Goal: Check status: Check status

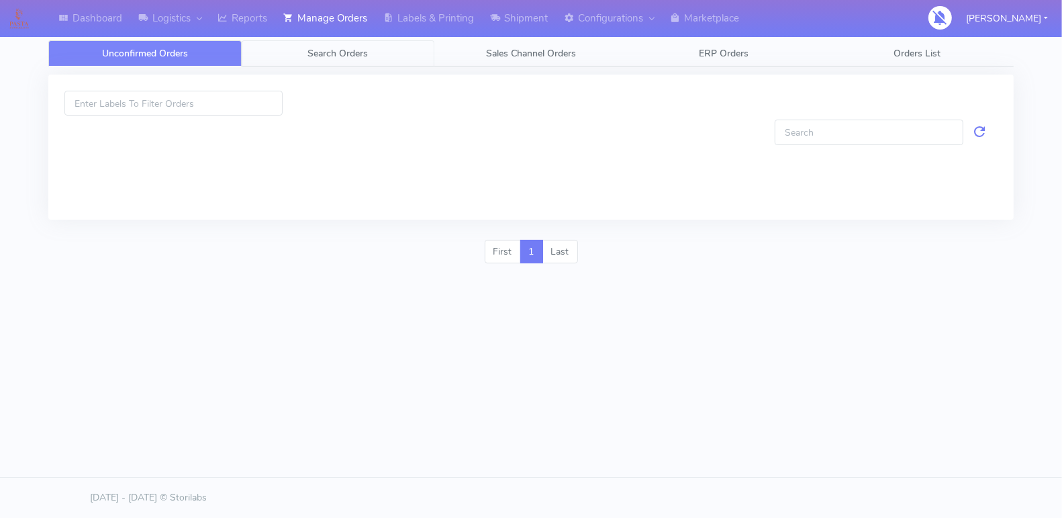
click at [318, 49] on span "Search Orders" at bounding box center [338, 53] width 60 height 13
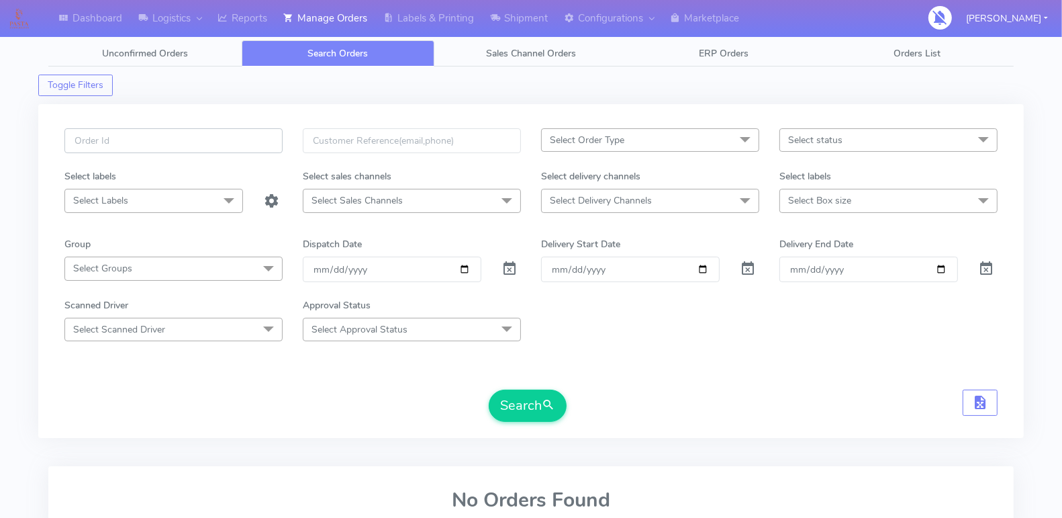
click at [239, 150] on input "text" at bounding box center [173, 140] width 218 height 25
paste input "1618748"
type input "1618748"
click at [508, 265] on span at bounding box center [510, 271] width 16 height 13
click at [549, 410] on span "submit" at bounding box center [548, 405] width 13 height 18
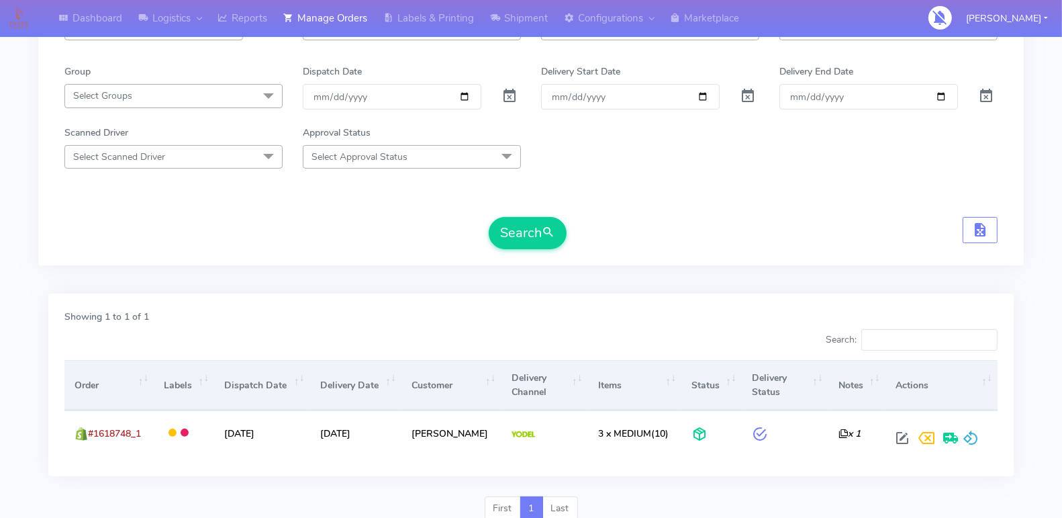
scroll to position [222, 0]
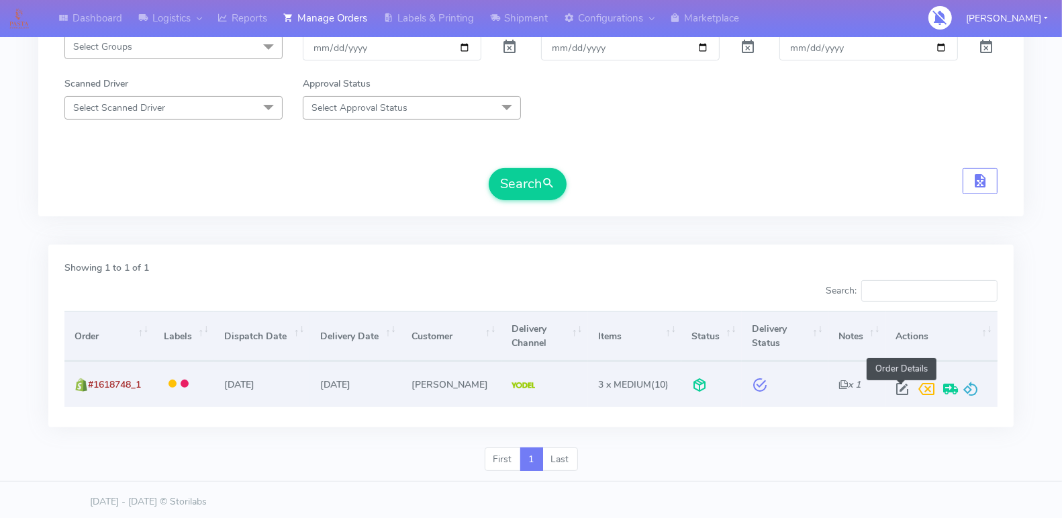
click at [894, 385] on span at bounding box center [902, 391] width 24 height 13
select select "5"
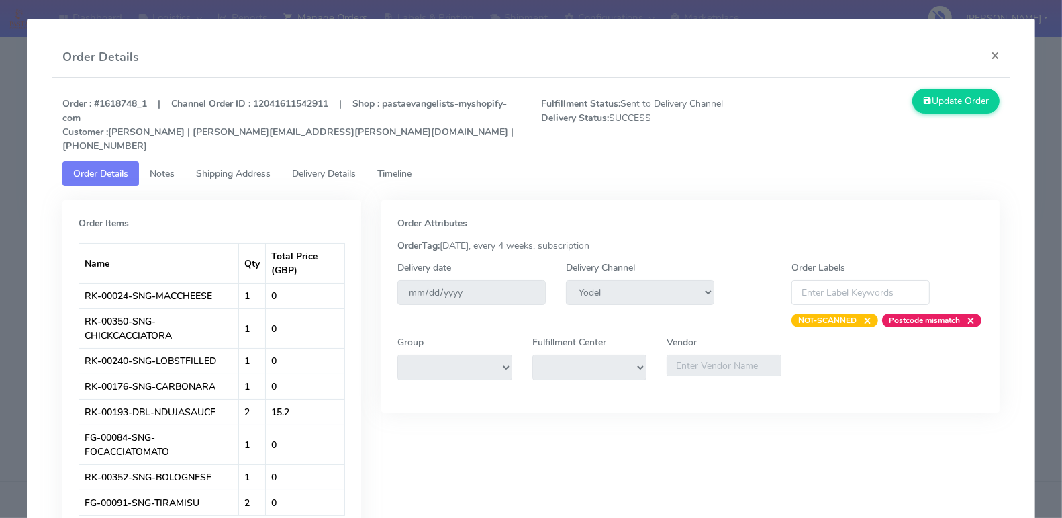
click at [385, 167] on span "Timeline" at bounding box center [394, 173] width 34 height 13
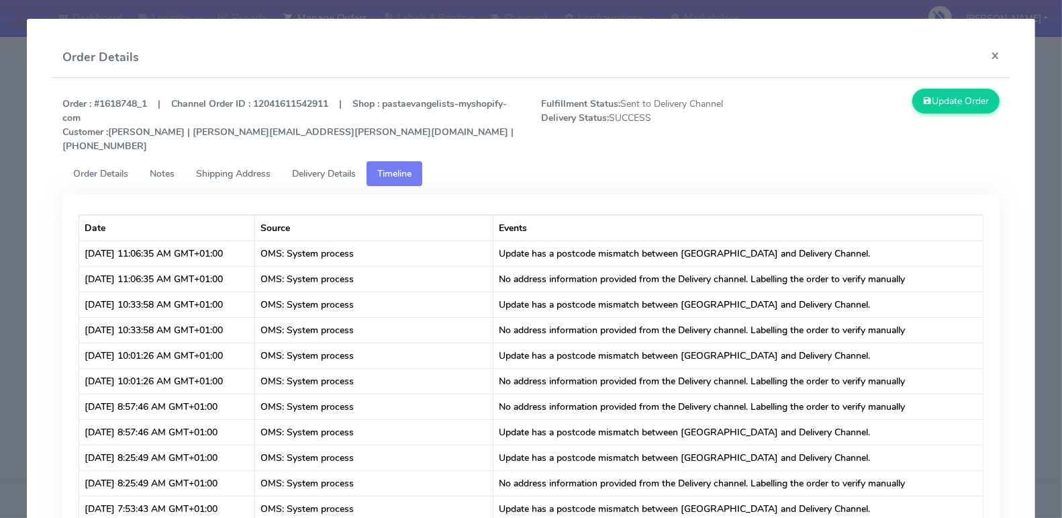
click at [323, 167] on span "Delivery Details" at bounding box center [324, 173] width 64 height 13
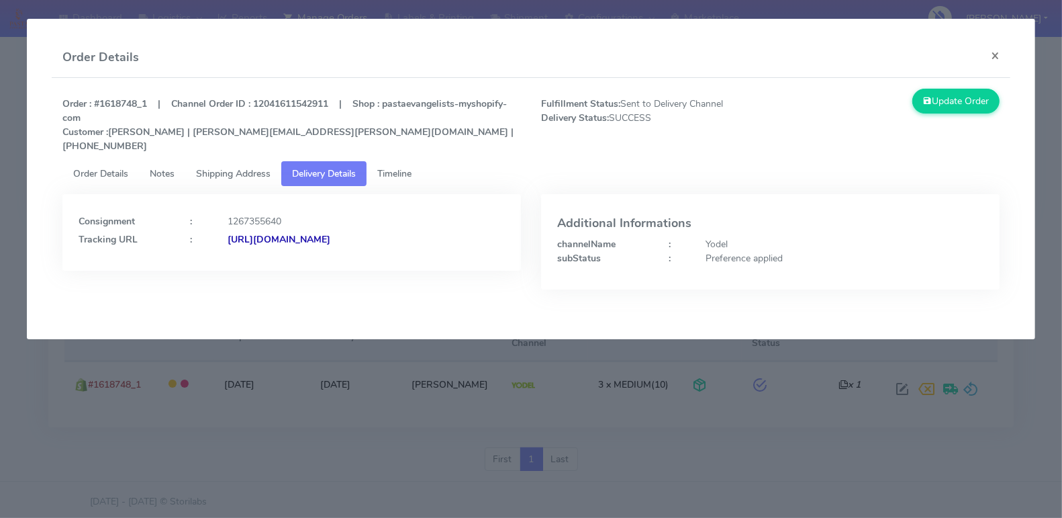
click at [109, 167] on span "Order Details" at bounding box center [100, 173] width 55 height 13
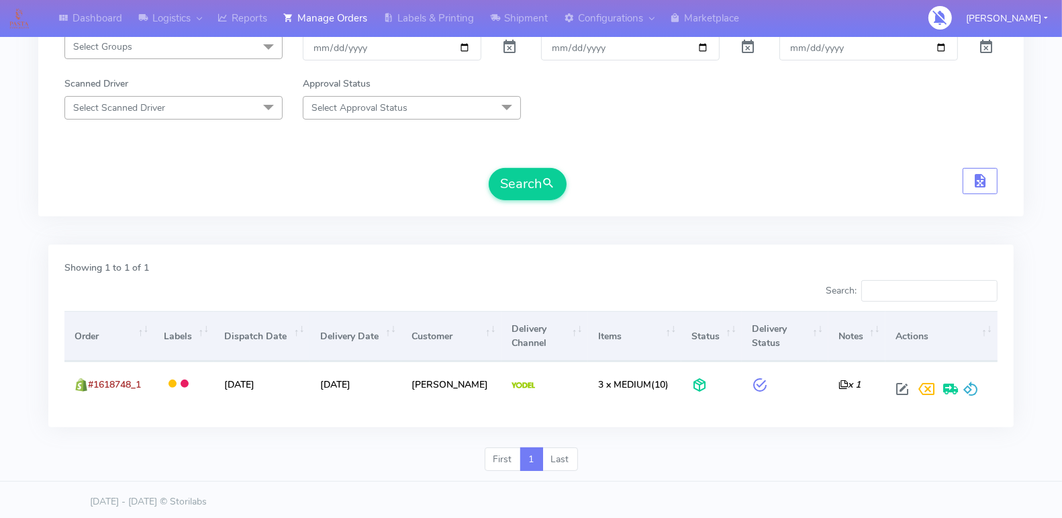
scroll to position [0, 0]
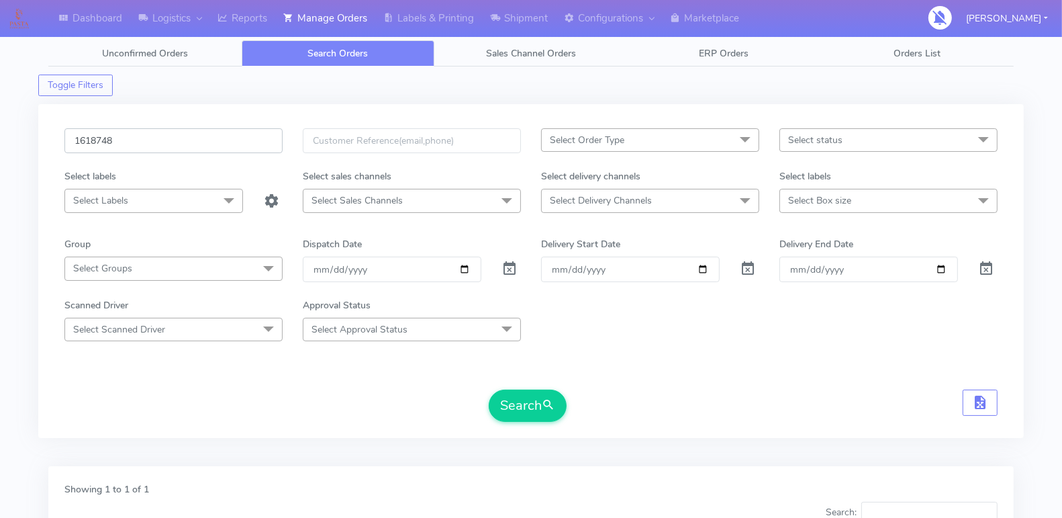
click at [224, 134] on input "1618748" at bounding box center [173, 140] width 218 height 25
paste input "66"
type input "1618766"
click at [508, 389] on button "Search" at bounding box center [528, 405] width 78 height 32
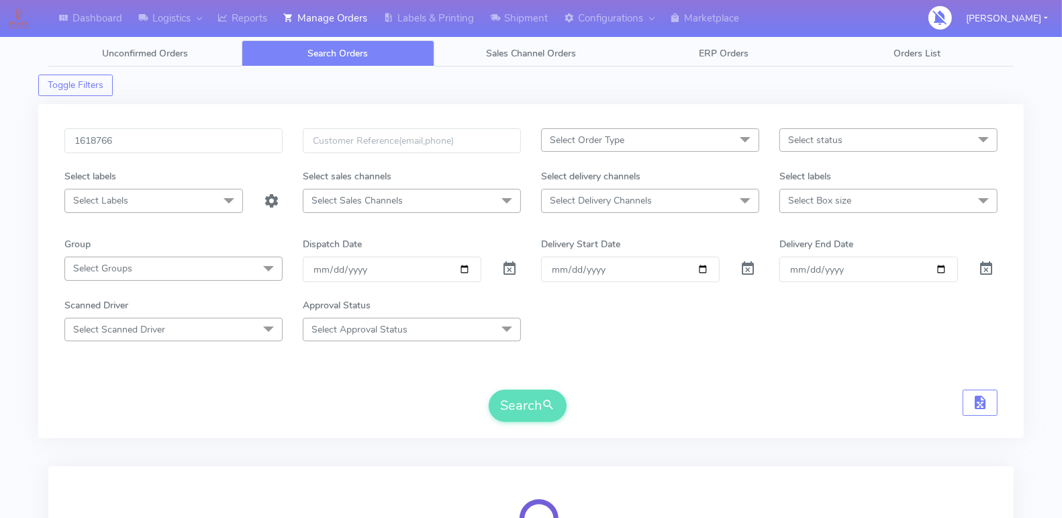
scroll to position [173, 0]
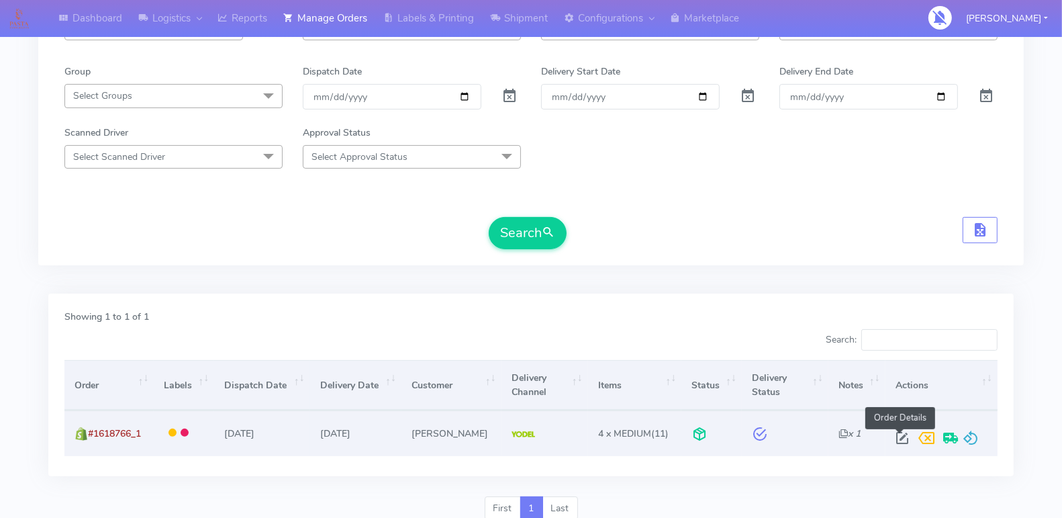
click at [894, 436] on span at bounding box center [902, 440] width 24 height 13
select select "5"
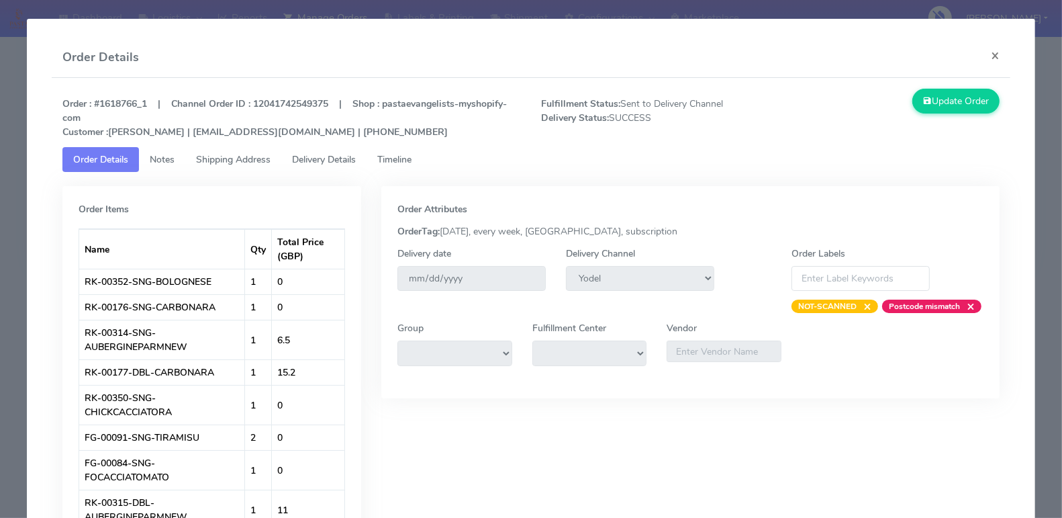
click at [395, 160] on span "Timeline" at bounding box center [394, 159] width 34 height 13
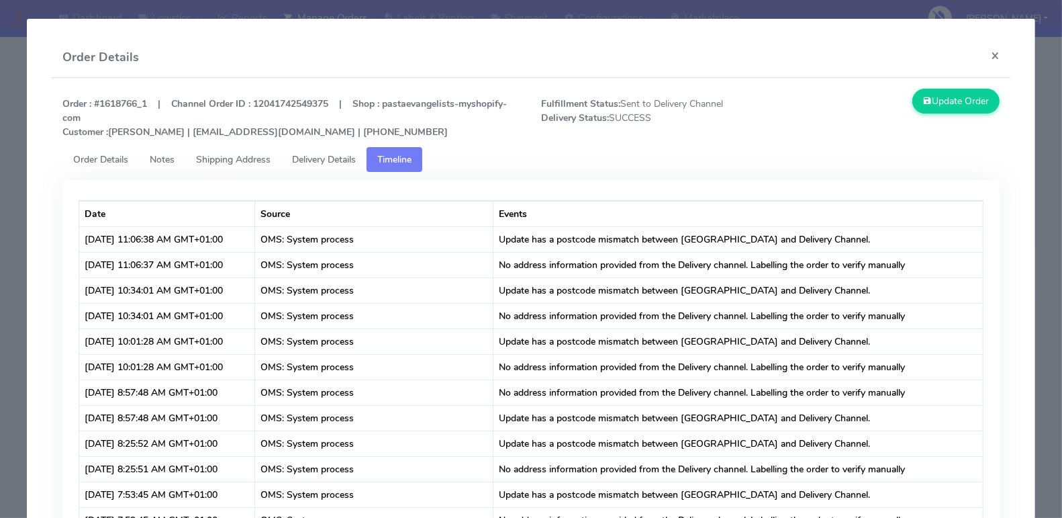
click at [115, 153] on span "Order Details" at bounding box center [100, 159] width 55 height 13
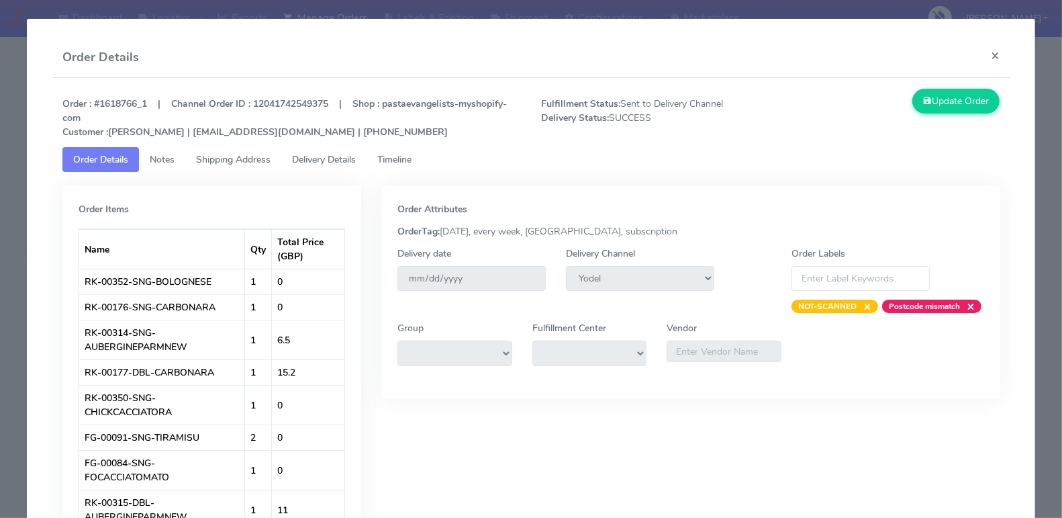
click at [162, 157] on span "Notes" at bounding box center [162, 159] width 25 height 13
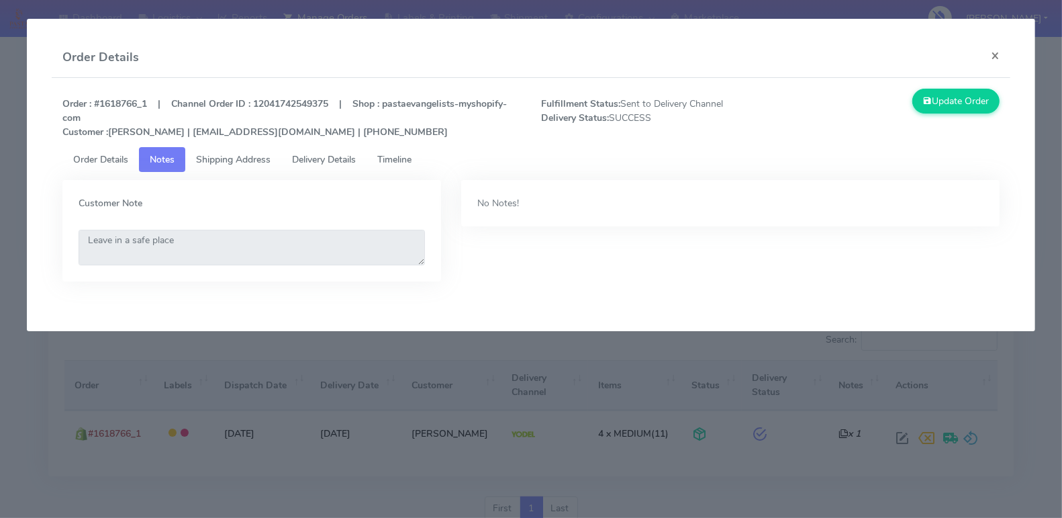
click at [165, 157] on span "Notes" at bounding box center [162, 159] width 25 height 13
click at [119, 158] on span "Order Details" at bounding box center [100, 159] width 55 height 13
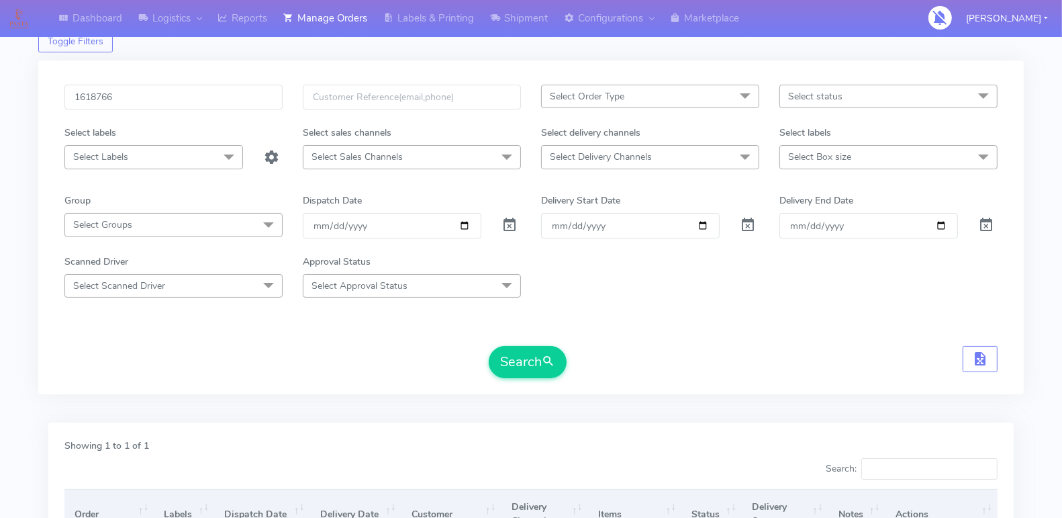
scroll to position [0, 0]
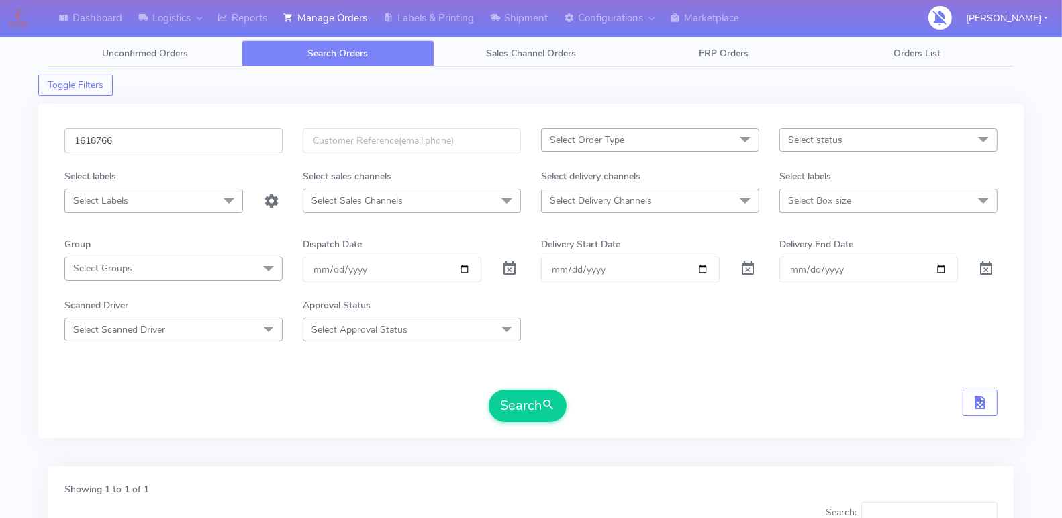
click at [174, 133] on input "1618766" at bounding box center [173, 140] width 218 height 25
type input "1618765"
click at [489, 389] on button "Search" at bounding box center [528, 405] width 78 height 32
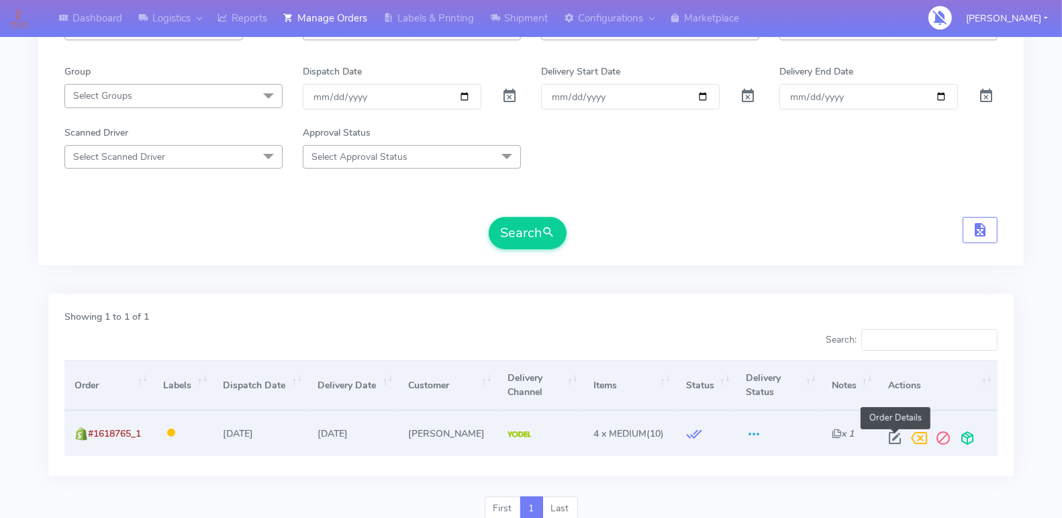
click at [890, 434] on span at bounding box center [895, 440] width 24 height 13
select select "5"
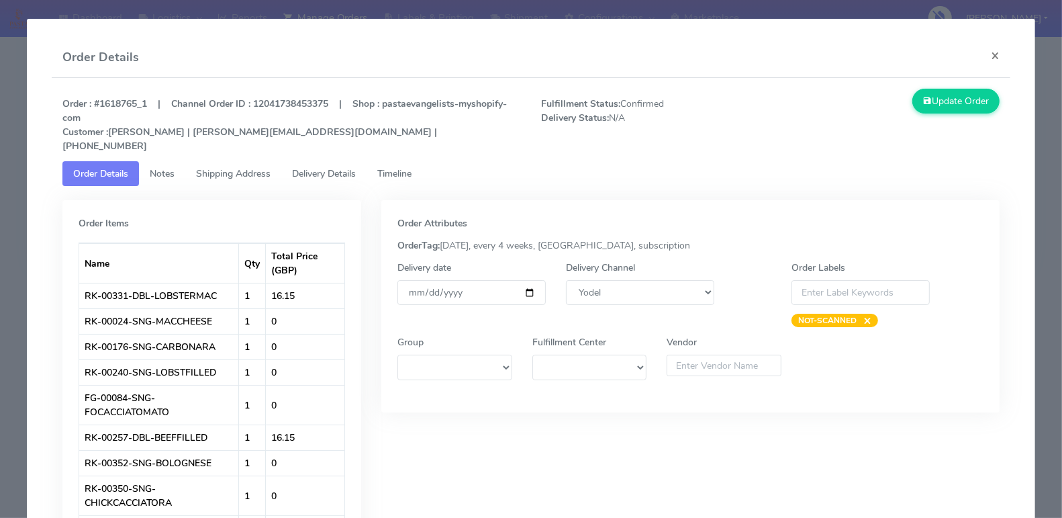
click at [385, 167] on span "Timeline" at bounding box center [394, 173] width 34 height 13
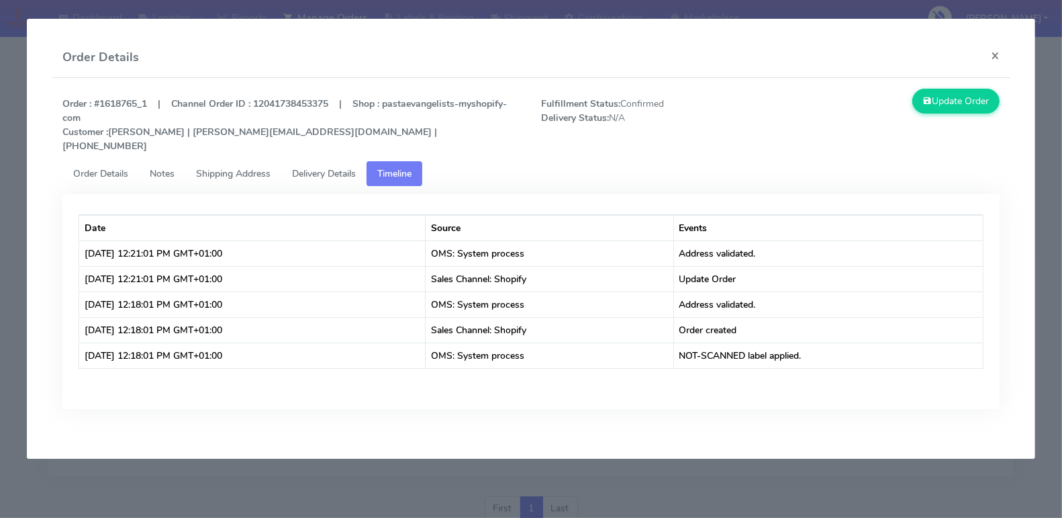
click at [139, 161] on link "Order Details" at bounding box center [100, 173] width 77 height 25
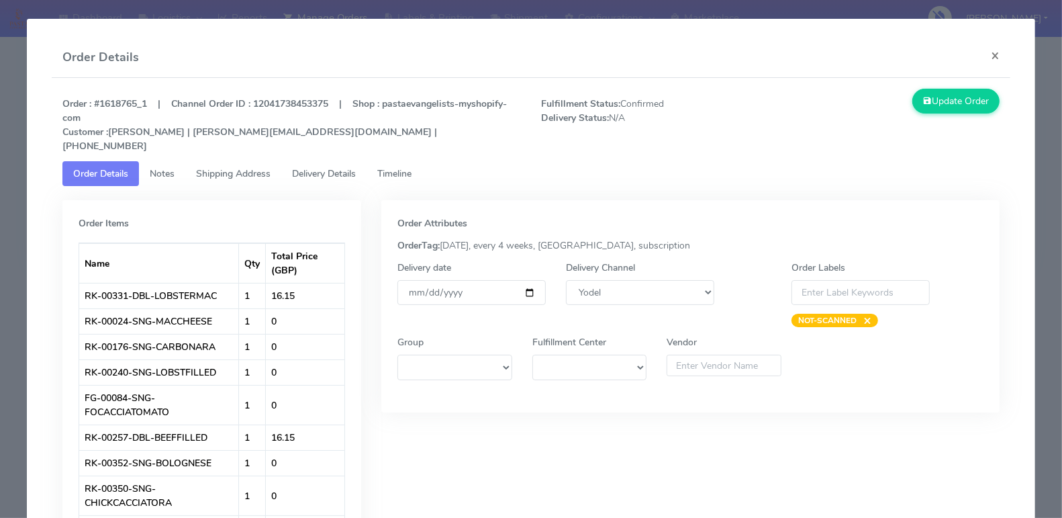
click at [160, 167] on span "Notes" at bounding box center [162, 173] width 25 height 13
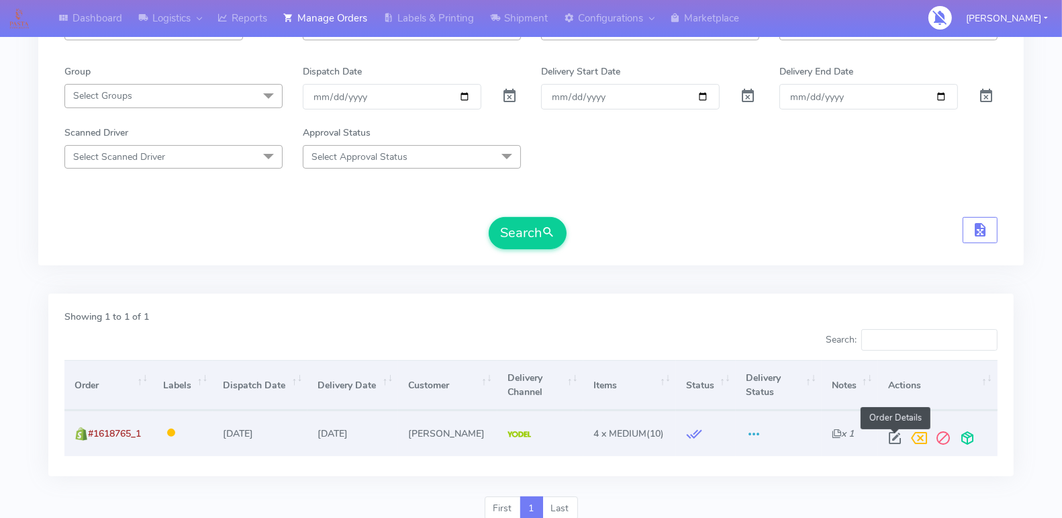
click at [892, 434] on span at bounding box center [895, 440] width 24 height 13
select select "5"
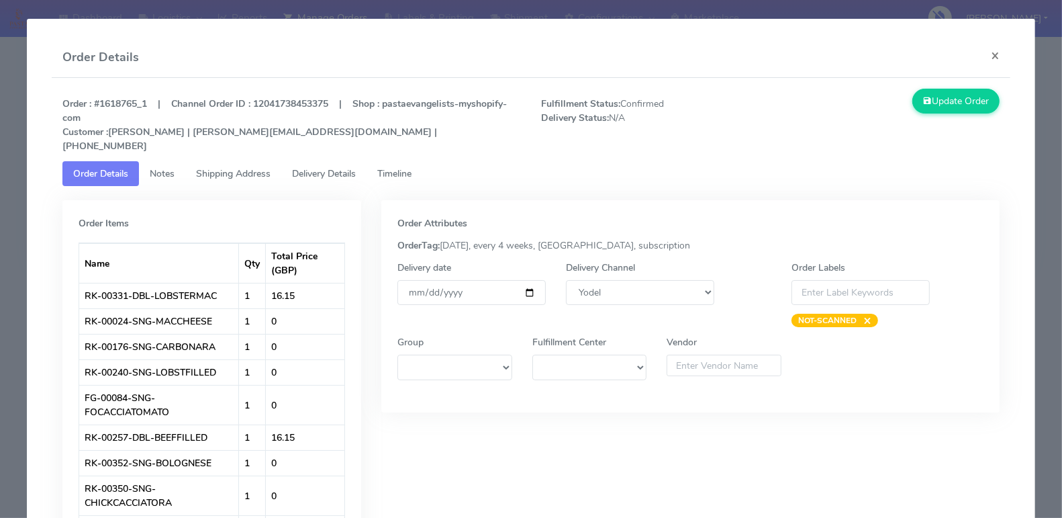
click at [385, 167] on span "Timeline" at bounding box center [394, 173] width 34 height 13
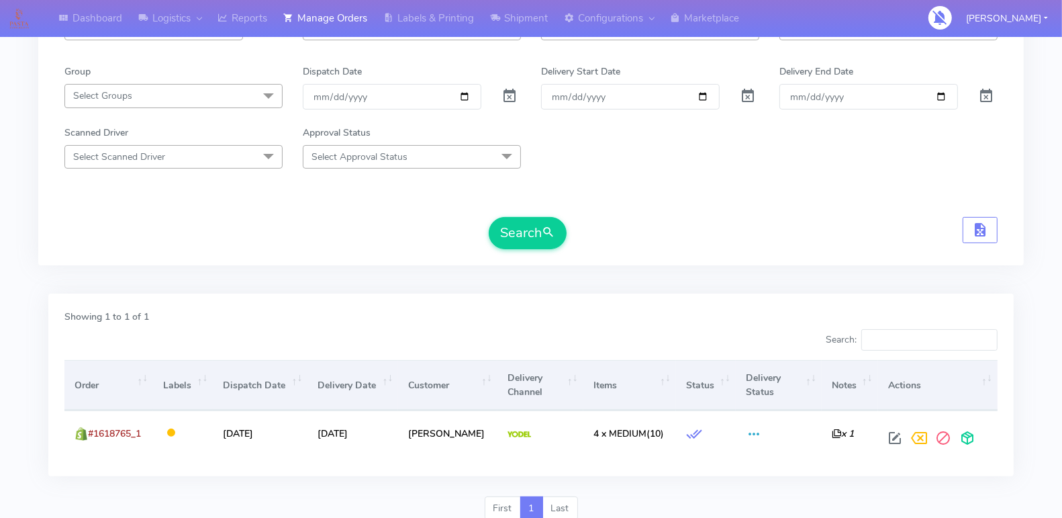
scroll to position [0, 0]
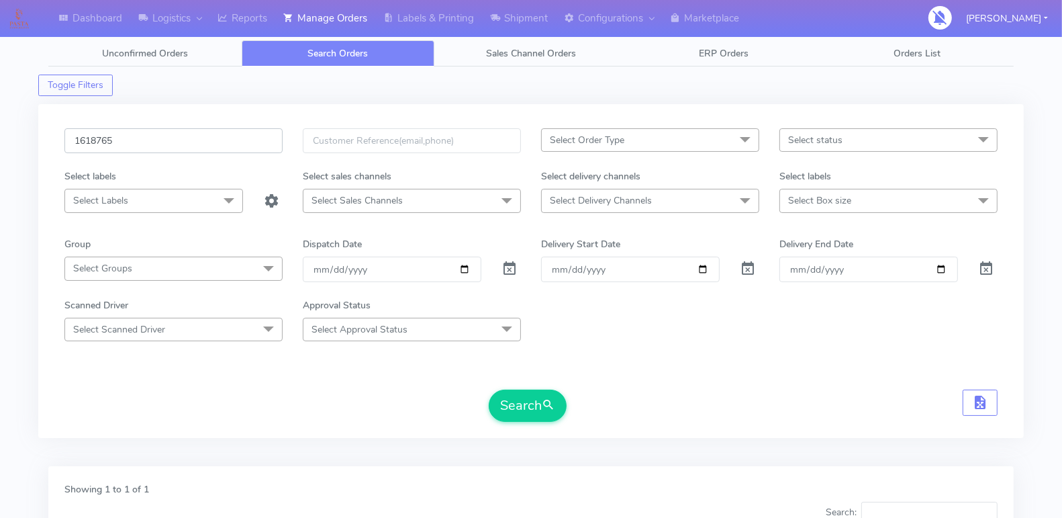
click at [220, 128] on input "1618765" at bounding box center [173, 140] width 218 height 25
paste input "9390"
type input "1619390"
click at [514, 402] on button "Search" at bounding box center [528, 405] width 78 height 32
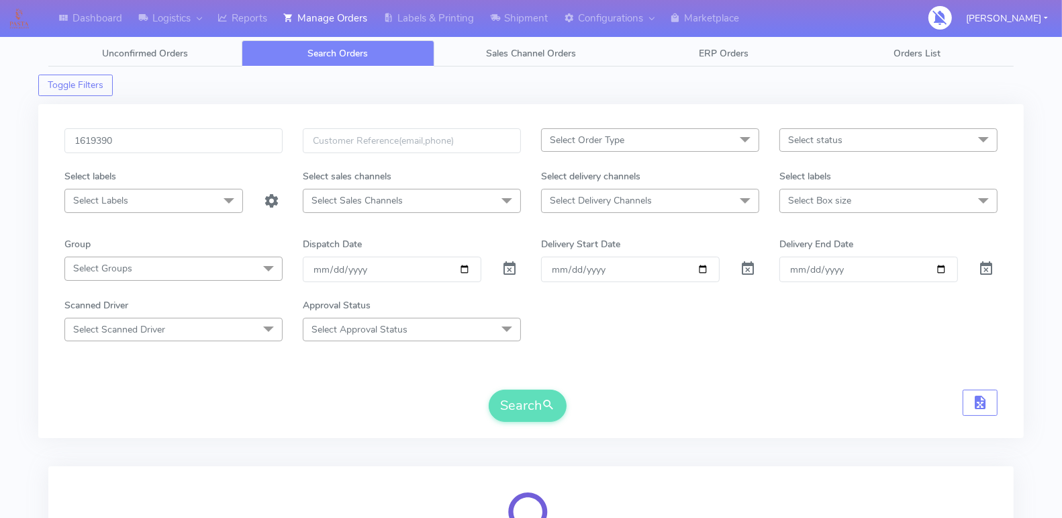
scroll to position [173, 0]
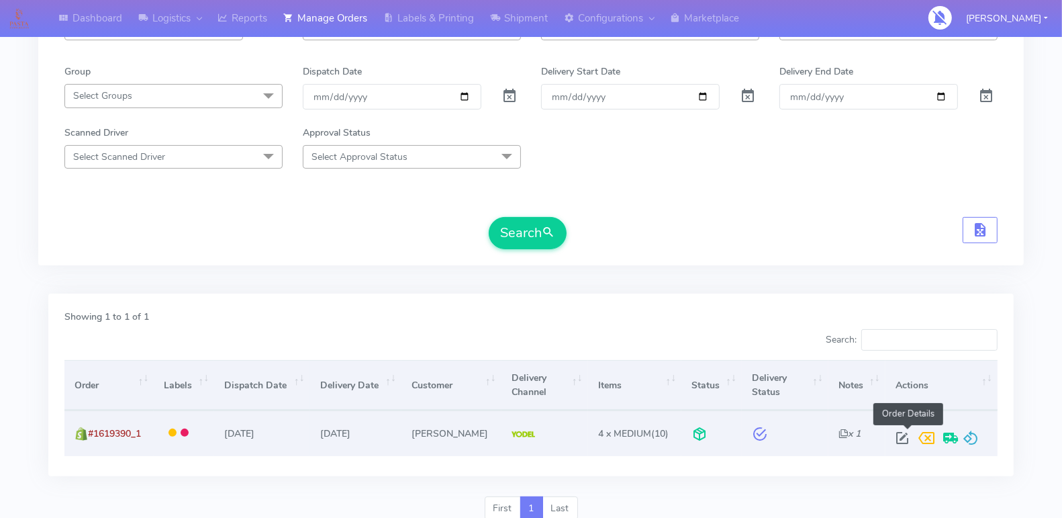
click at [906, 434] on span at bounding box center [902, 440] width 24 height 13
select select "5"
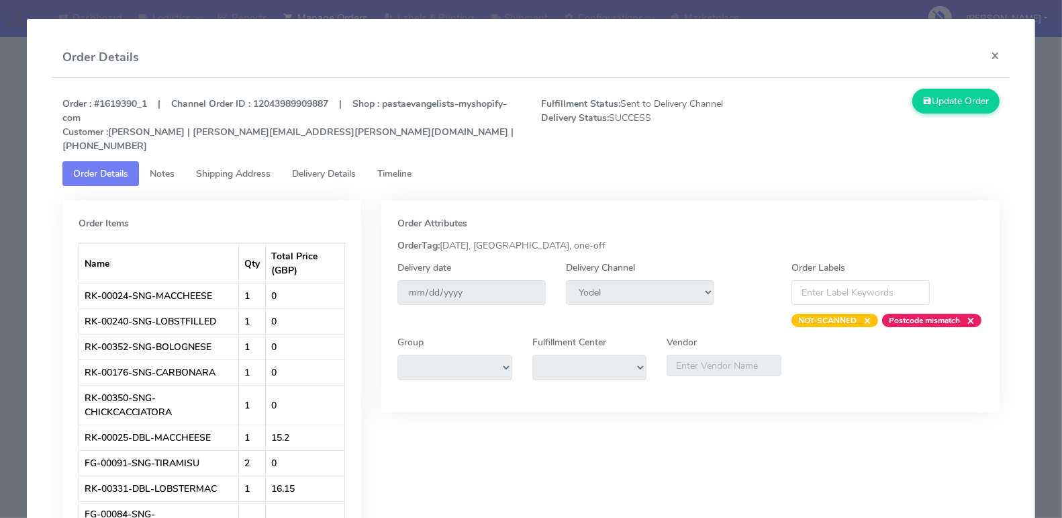
click at [402, 167] on span "Timeline" at bounding box center [394, 173] width 34 height 13
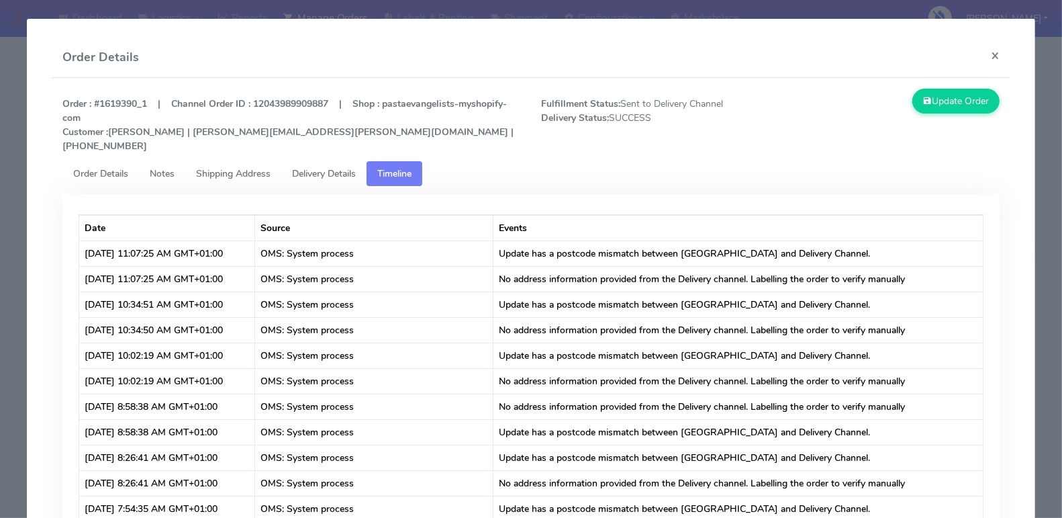
drag, startPoint x: 622, startPoint y: 103, endPoint x: 755, endPoint y: 104, distance: 132.3
click at [755, 104] on span "Fulfillment Status: Sent to Delivery Channel Delivery Status: SUCCESS" at bounding box center [650, 125] width 239 height 56
copy span "Sent to Delivery Channel"
